Goal: Task Accomplishment & Management: Manage account settings

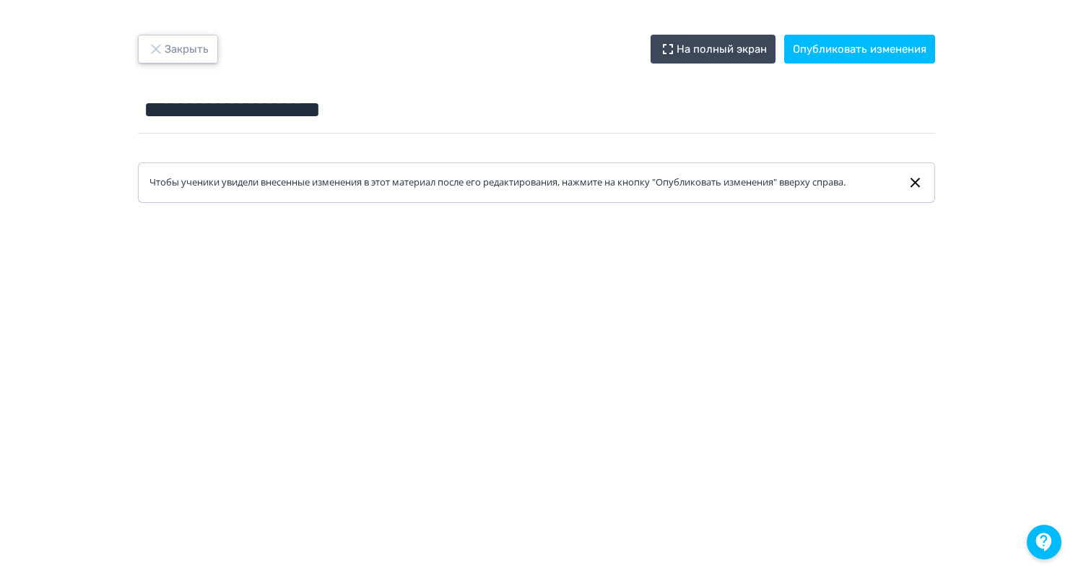
click at [152, 47] on icon "button" at bounding box center [155, 48] width 17 height 17
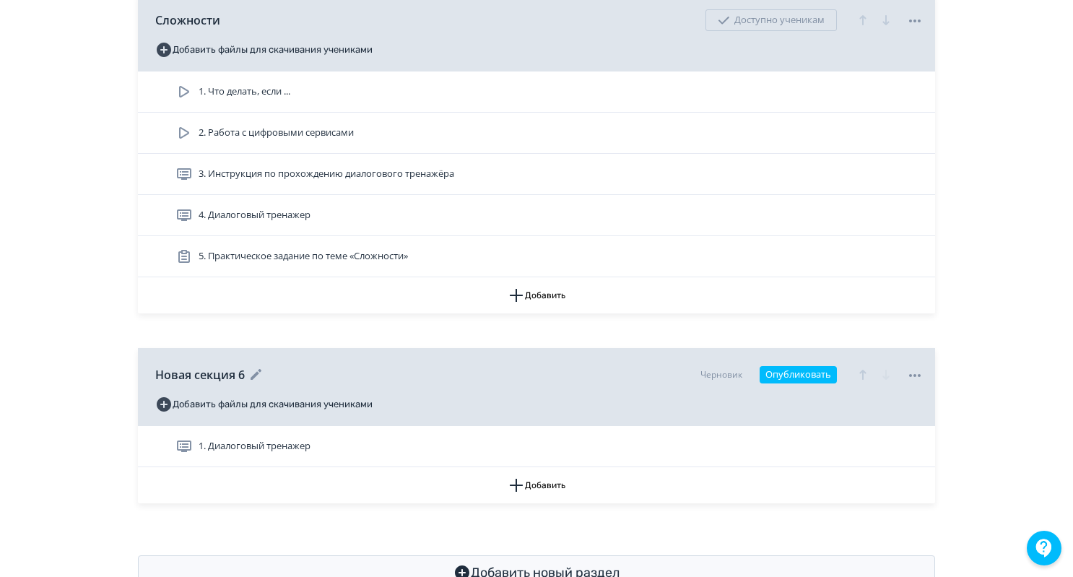
scroll to position [1766, 0]
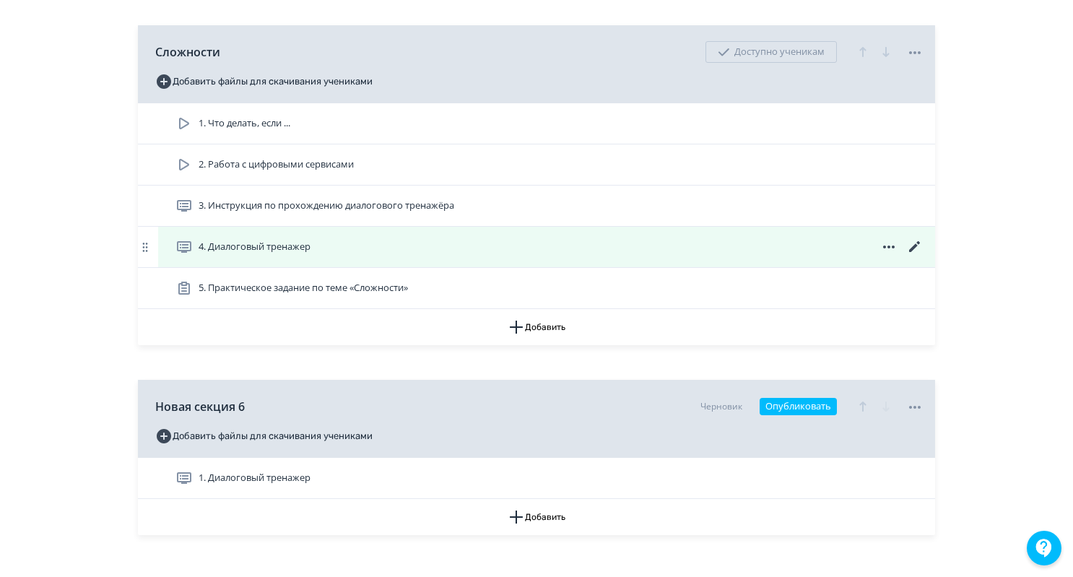
click at [911, 242] on icon at bounding box center [914, 246] width 11 height 11
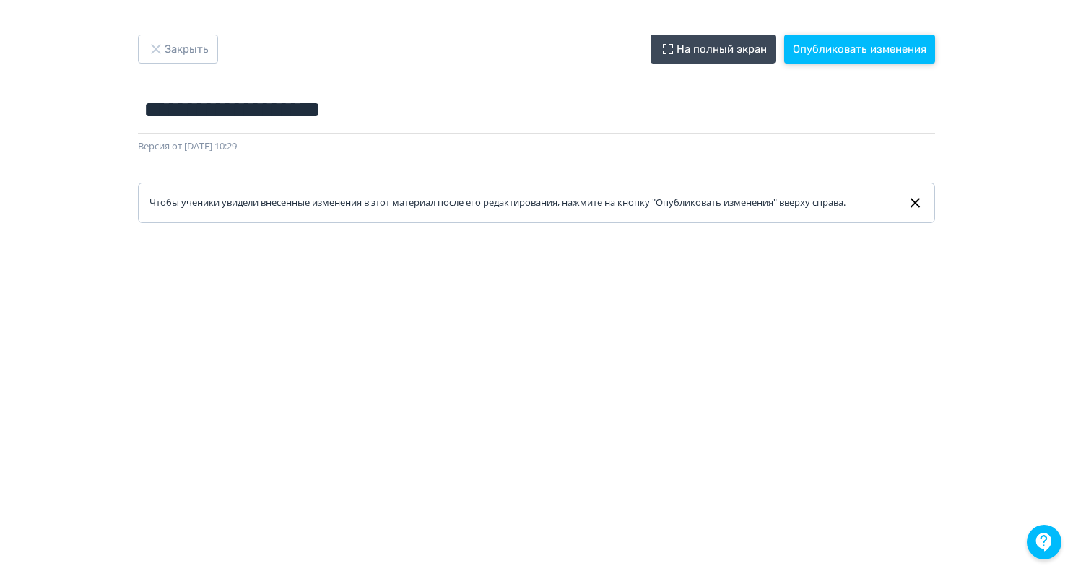
click at [836, 40] on button "Опубликовать изменения" at bounding box center [859, 49] width 151 height 29
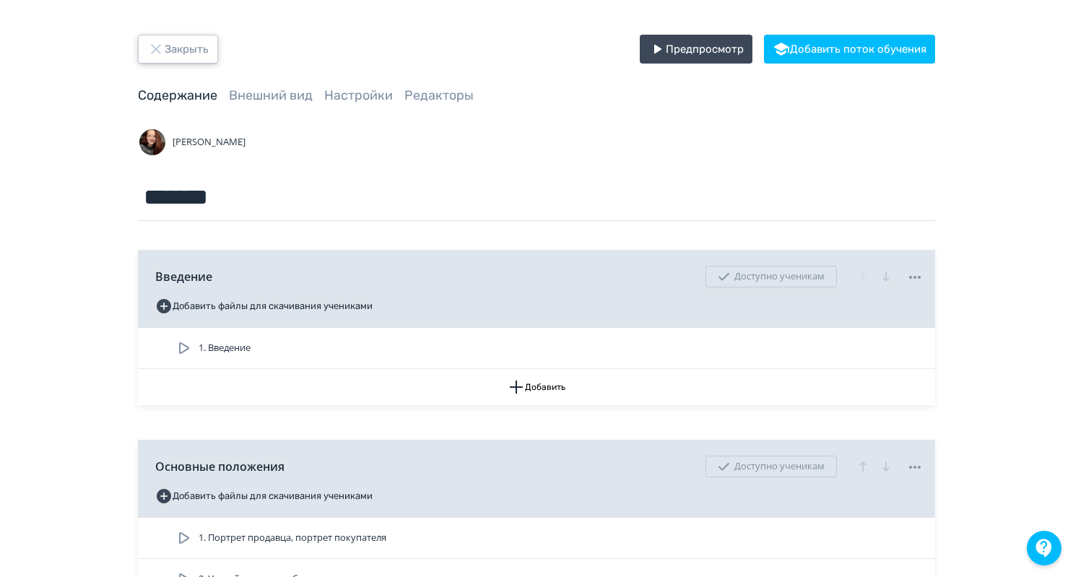
click at [156, 47] on icon "button" at bounding box center [155, 48] width 17 height 17
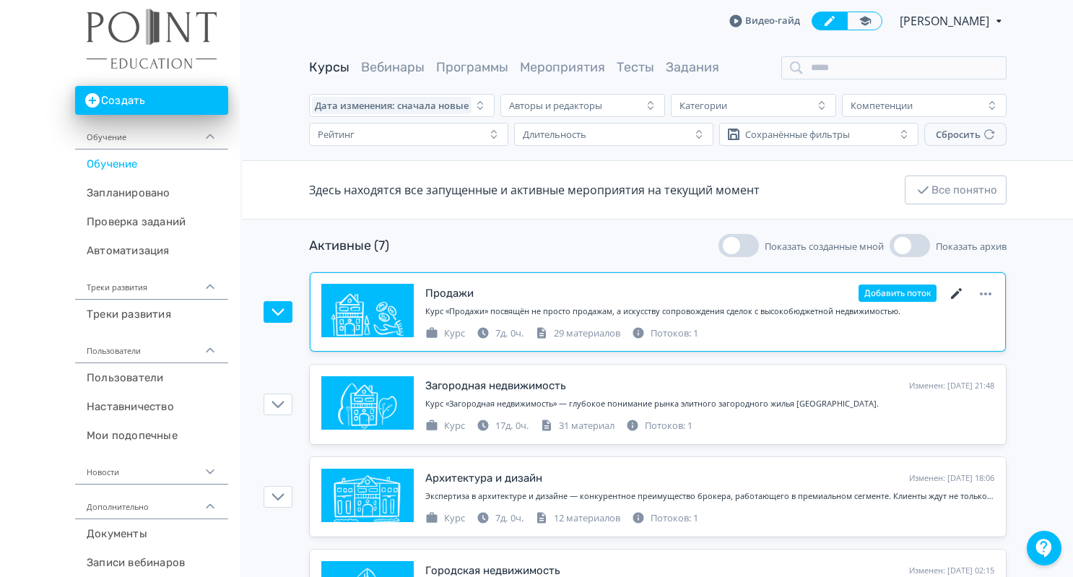
click at [954, 294] on icon at bounding box center [956, 293] width 11 height 11
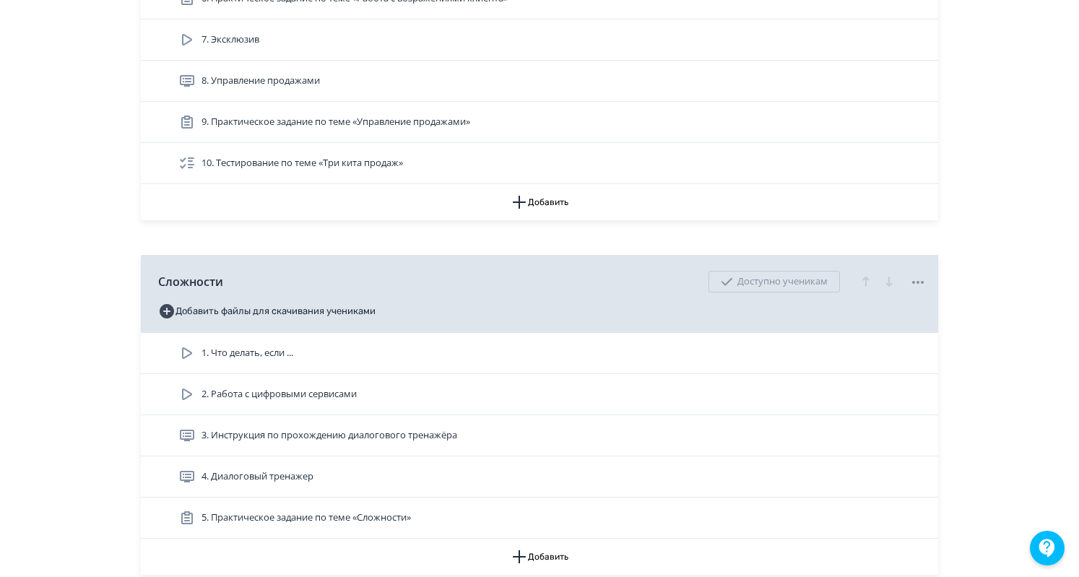
scroll to position [1839, 0]
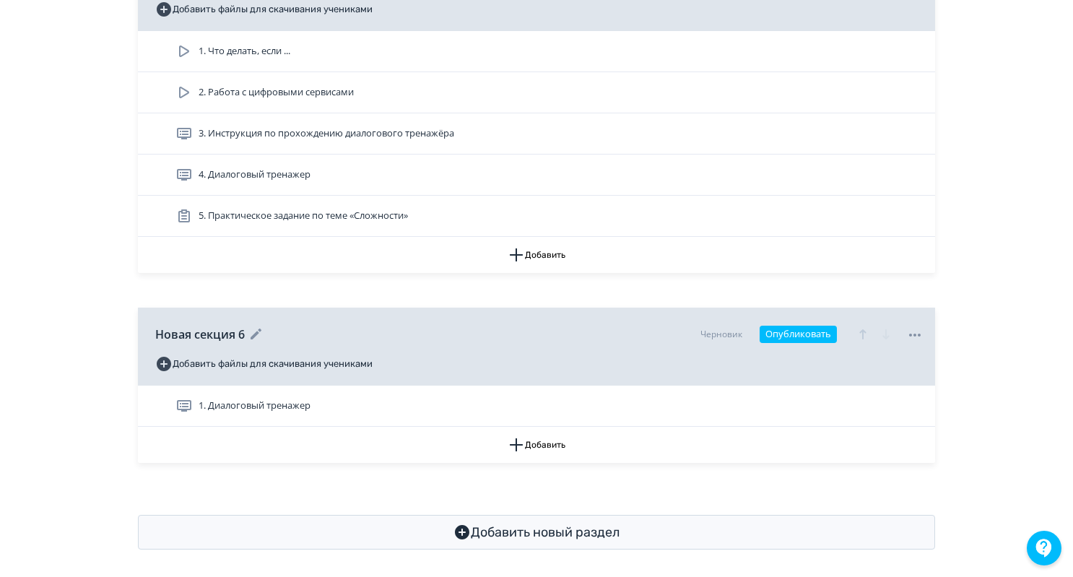
click at [918, 326] on icon at bounding box center [914, 334] width 17 height 17
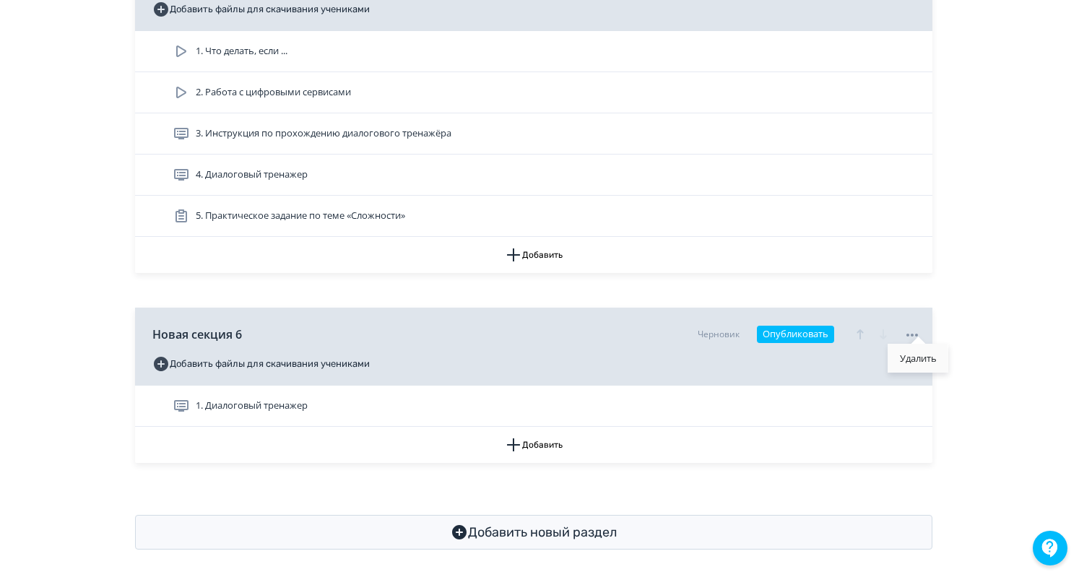
click at [916, 365] on div "Удалить" at bounding box center [918, 358] width 60 height 29
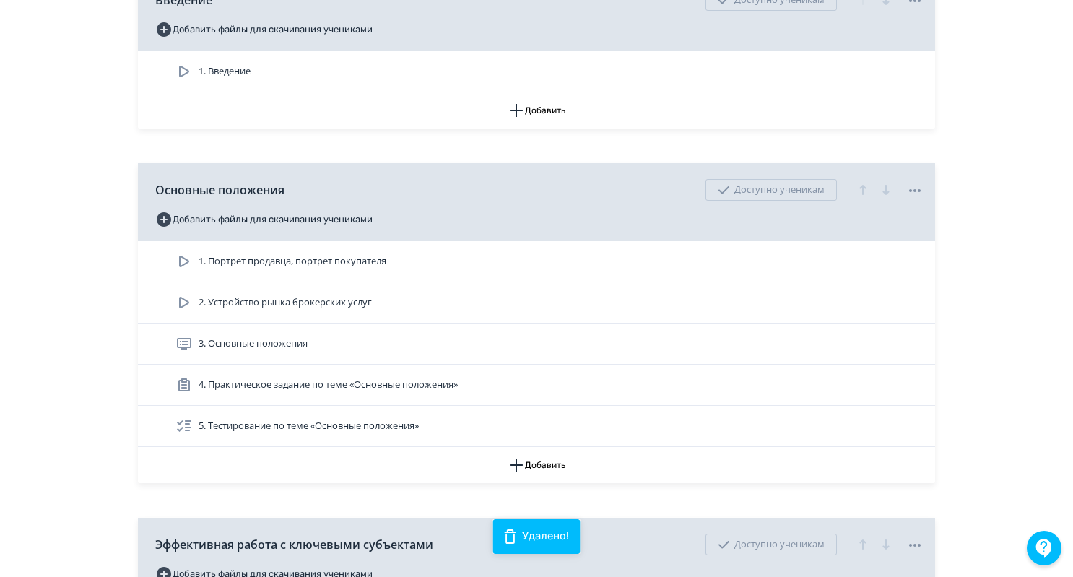
scroll to position [0, 0]
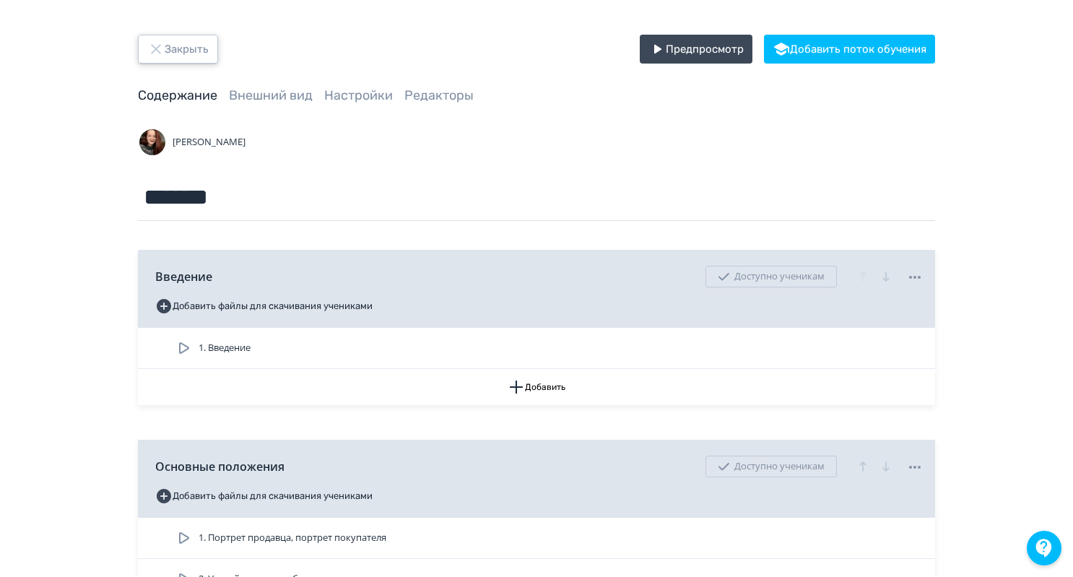
click at [191, 43] on button "Закрыть" at bounding box center [178, 49] width 80 height 29
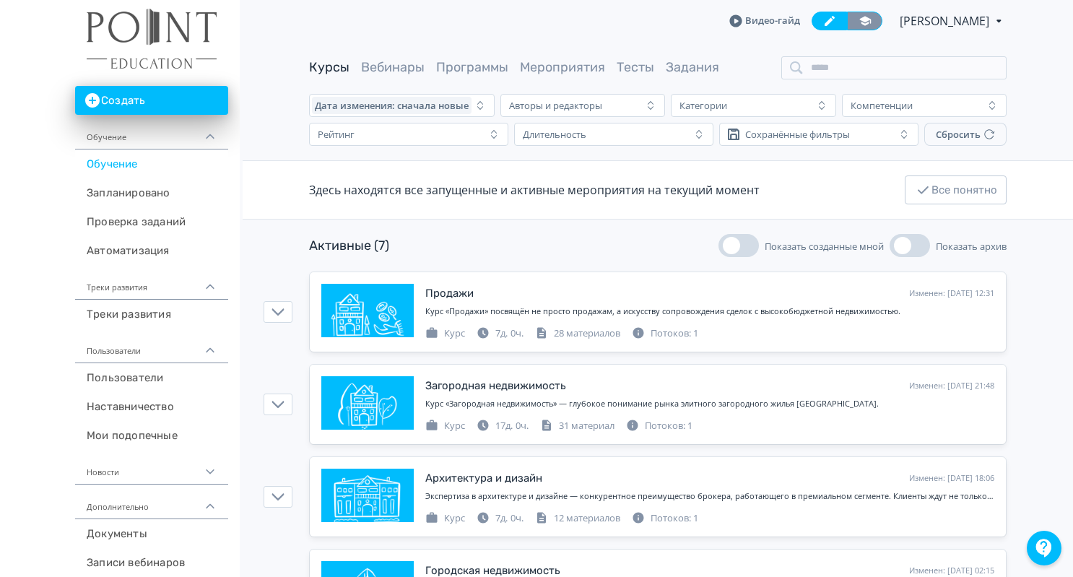
click at [871, 18] on icon at bounding box center [865, 20] width 12 height 9
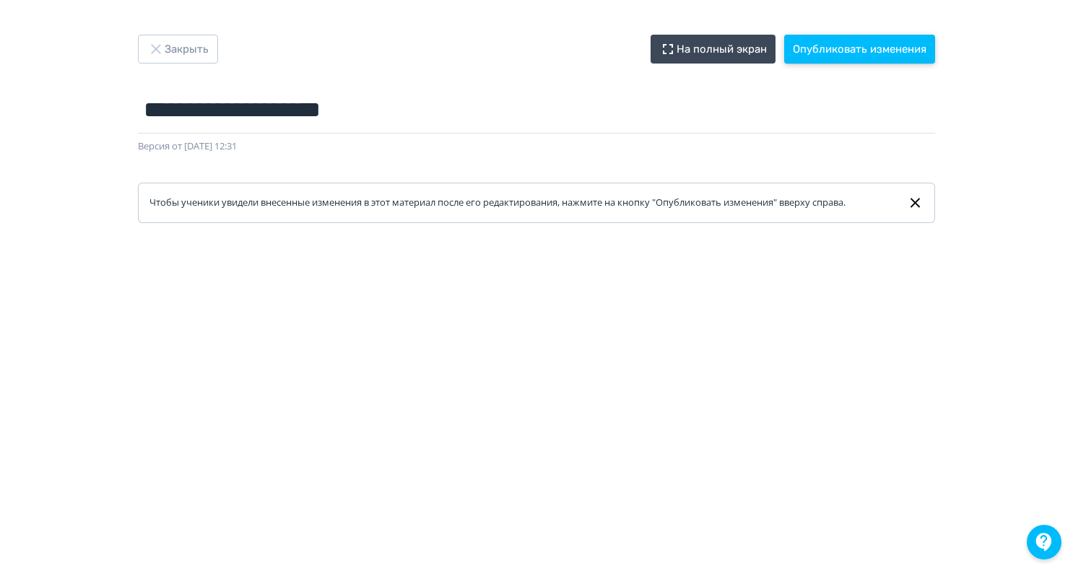
click at [881, 56] on button "Опубликовать изменения" at bounding box center [859, 49] width 151 height 29
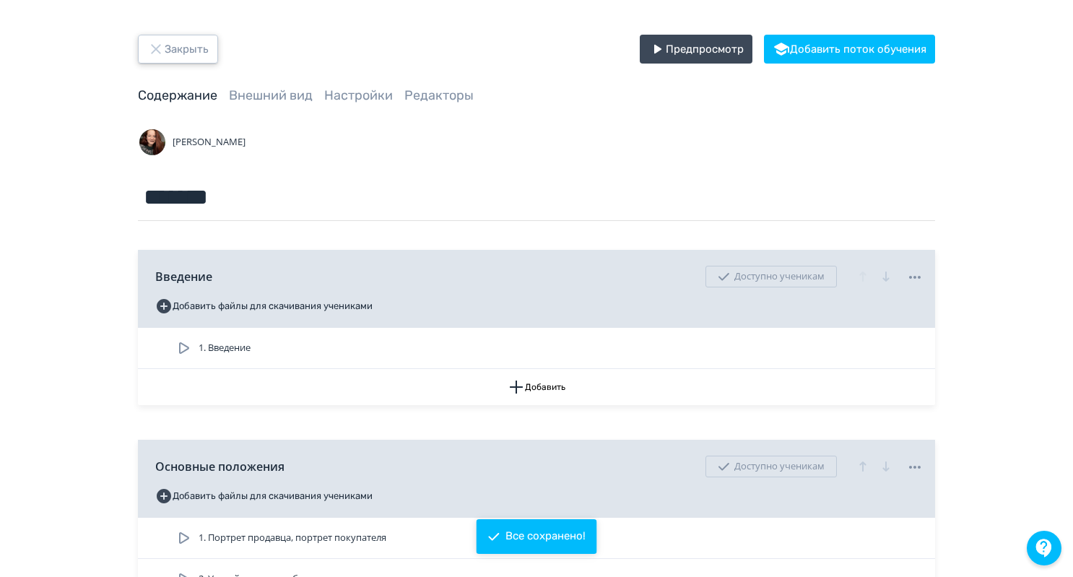
click at [190, 56] on button "Закрыть" at bounding box center [178, 49] width 80 height 29
